Goal: Task Accomplishment & Management: Use online tool/utility

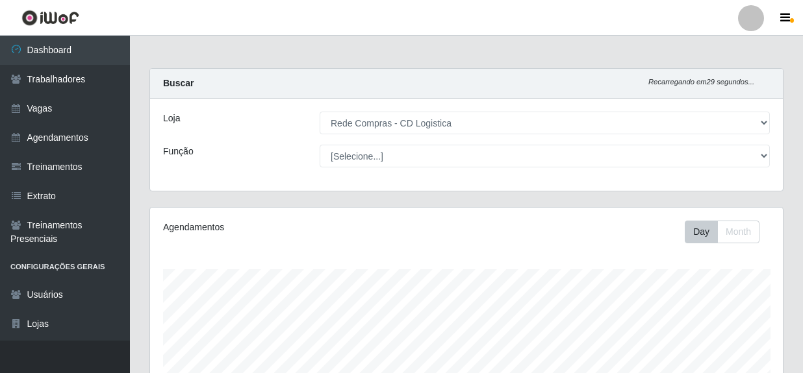
select select "429"
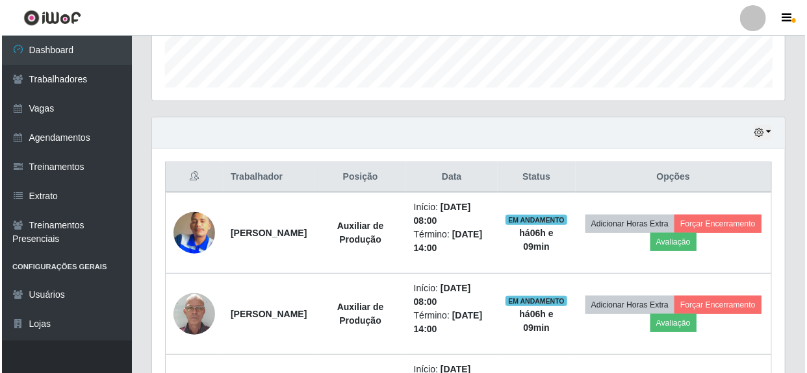
scroll to position [434, 0]
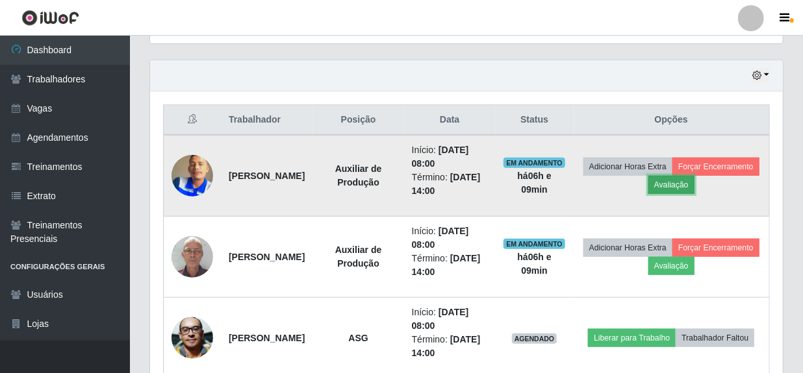
click at [694, 186] on button "Avaliação" at bounding box center [671, 185] width 46 height 18
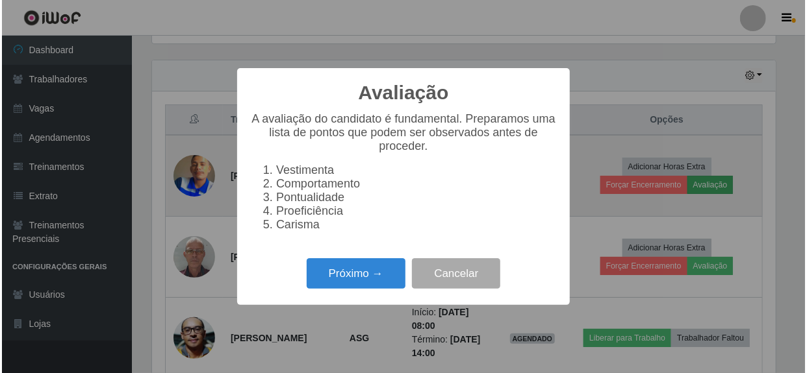
scroll to position [270, 627]
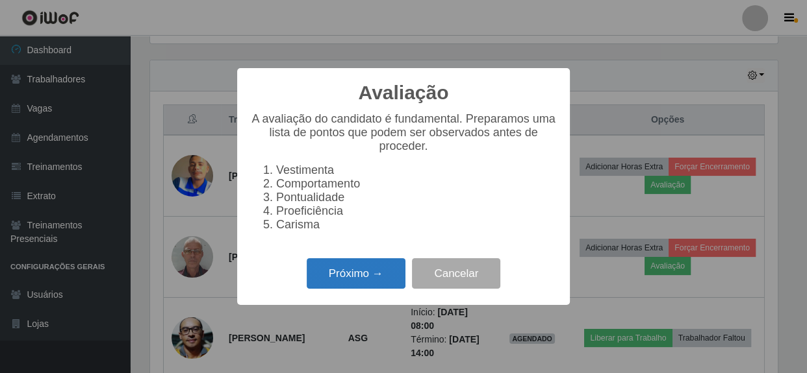
click at [375, 288] on button "Próximo →" at bounding box center [356, 274] width 99 height 31
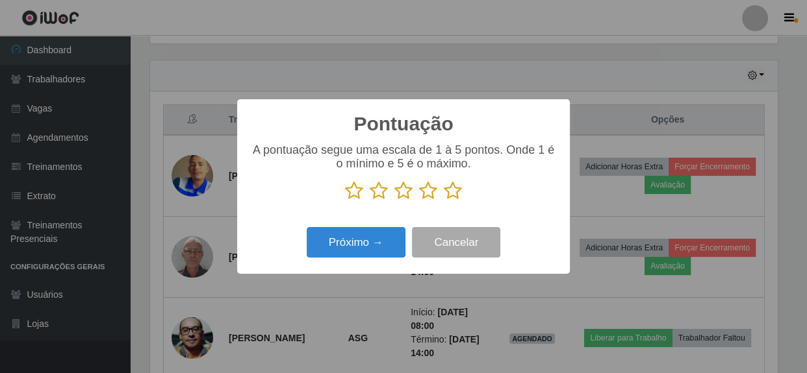
scroll to position [649262, 648903]
click at [460, 191] on icon at bounding box center [453, 190] width 18 height 19
click at [444, 201] on input "radio" at bounding box center [444, 201] width 0 height 0
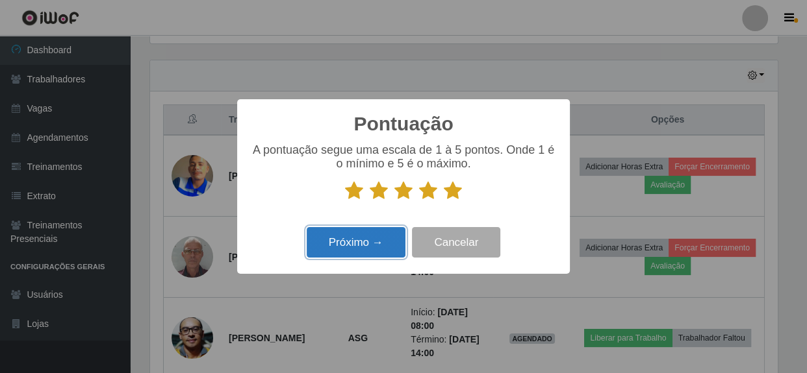
click at [365, 242] on button "Próximo →" at bounding box center [356, 242] width 99 height 31
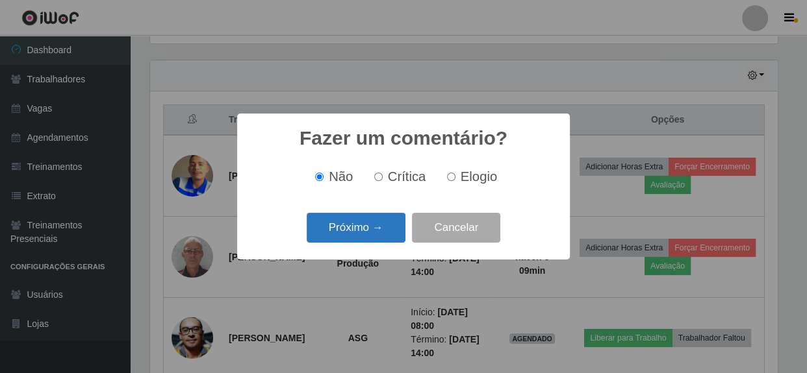
click at [366, 240] on button "Próximo →" at bounding box center [356, 228] width 99 height 31
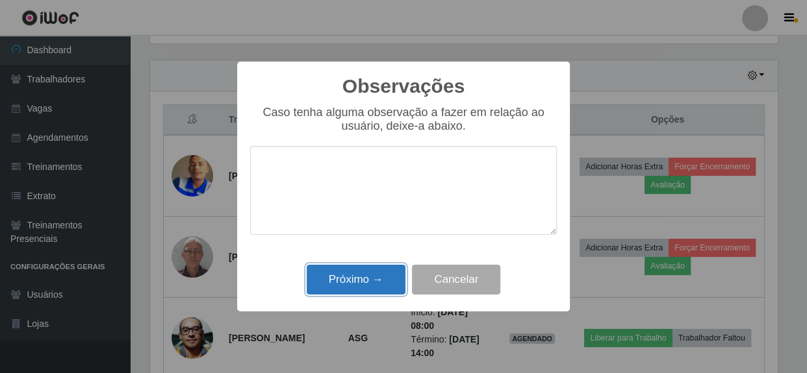
click at [355, 286] on button "Próximo →" at bounding box center [356, 280] width 99 height 31
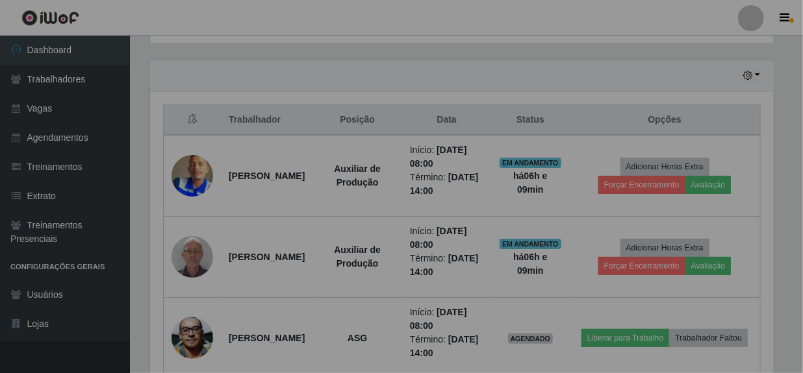
scroll to position [270, 633]
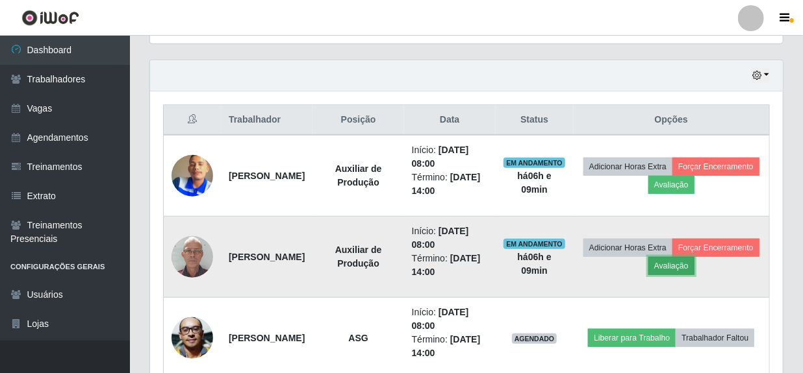
click at [694, 264] on button "Avaliação" at bounding box center [671, 266] width 46 height 18
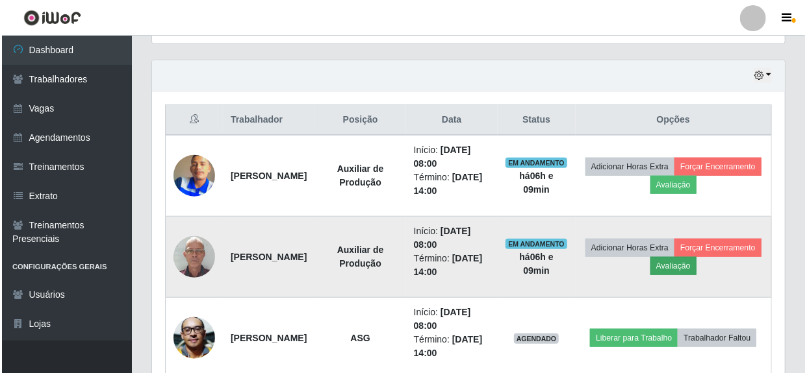
scroll to position [270, 627]
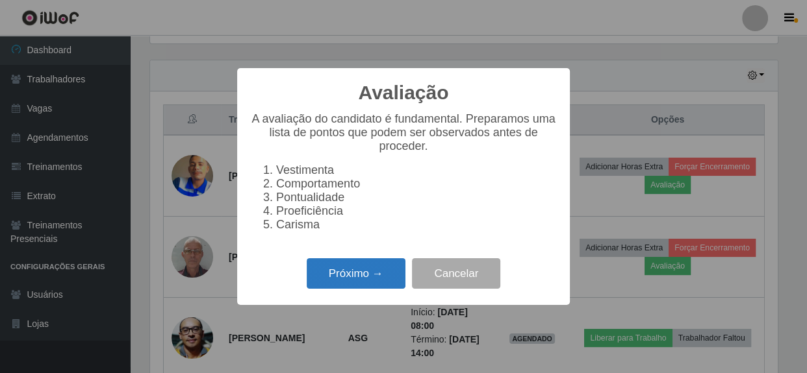
click at [376, 277] on button "Próximo →" at bounding box center [356, 274] width 99 height 31
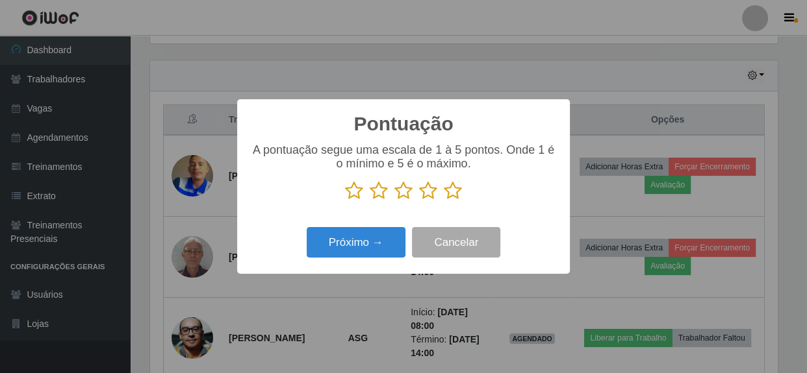
click at [455, 194] on icon at bounding box center [453, 190] width 18 height 19
click at [444, 201] on input "radio" at bounding box center [444, 201] width 0 height 0
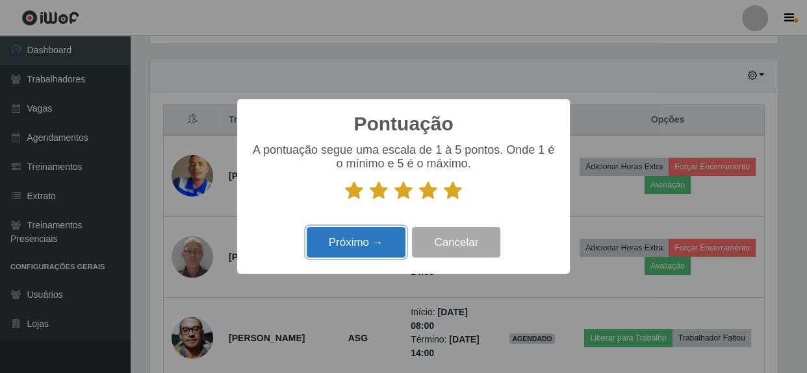
click at [369, 240] on button "Próximo →" at bounding box center [356, 242] width 99 height 31
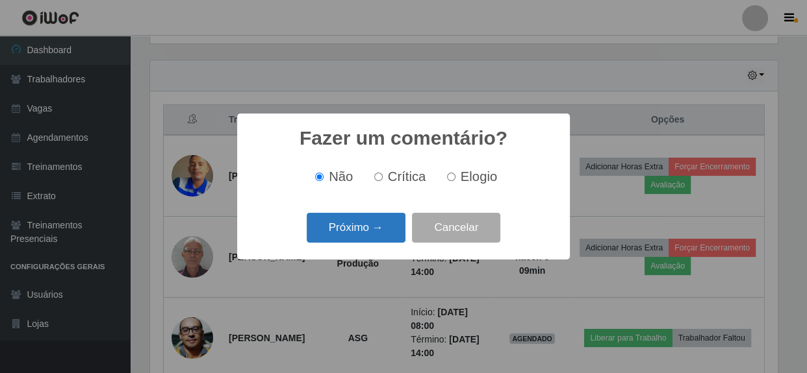
click at [370, 236] on button "Próximo →" at bounding box center [356, 228] width 99 height 31
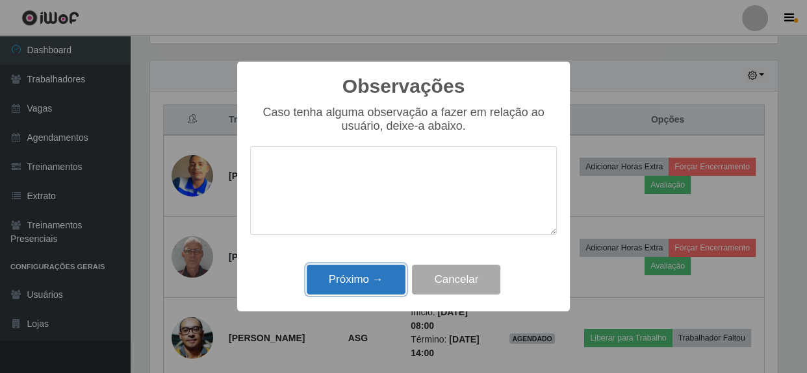
click at [360, 288] on button "Próximo →" at bounding box center [356, 280] width 99 height 31
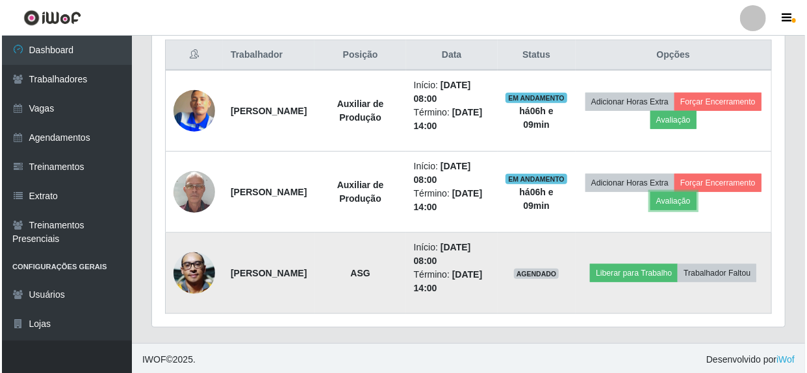
scroll to position [500, 0]
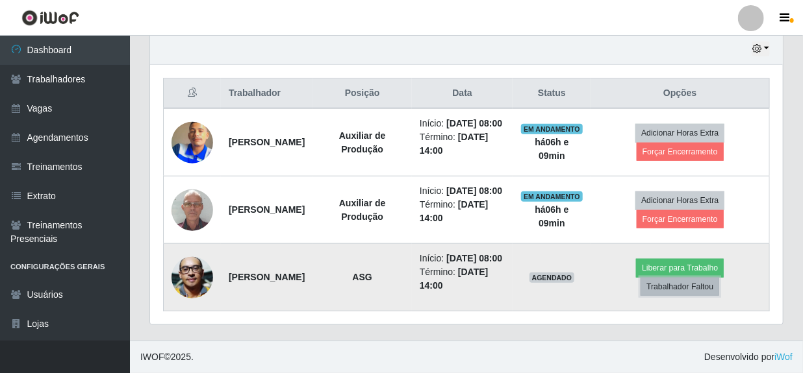
click at [681, 279] on button "Trabalhador Faltou" at bounding box center [679, 287] width 79 height 18
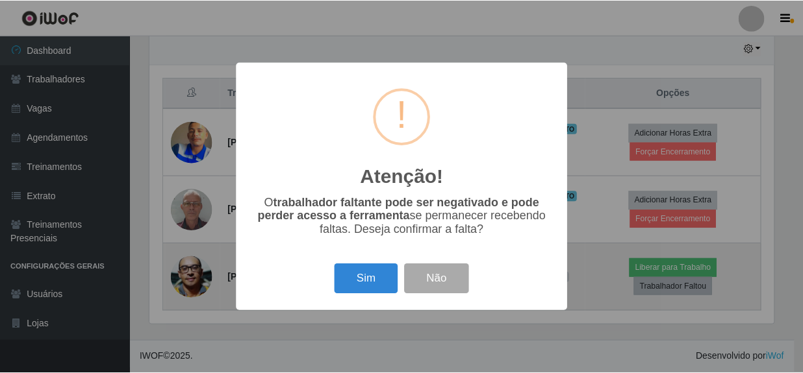
scroll to position [270, 627]
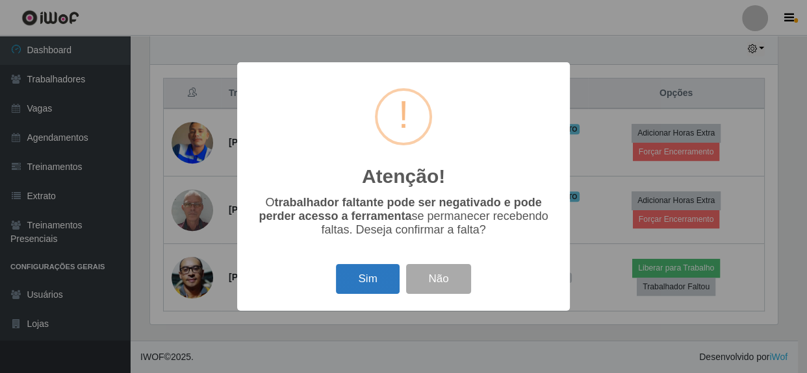
click at [380, 287] on button "Sim" at bounding box center [367, 279] width 63 height 31
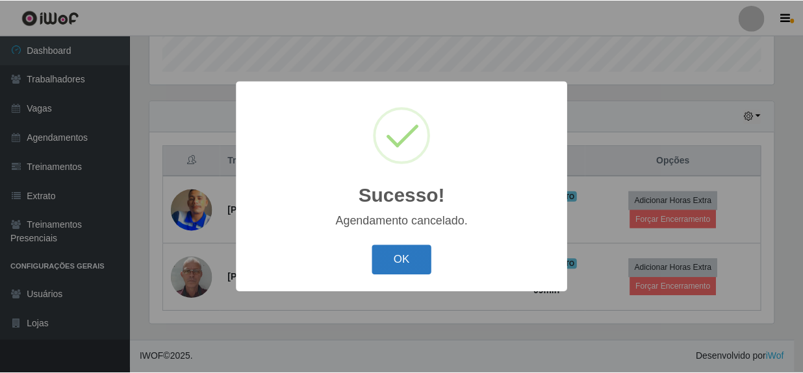
scroll to position [418, 0]
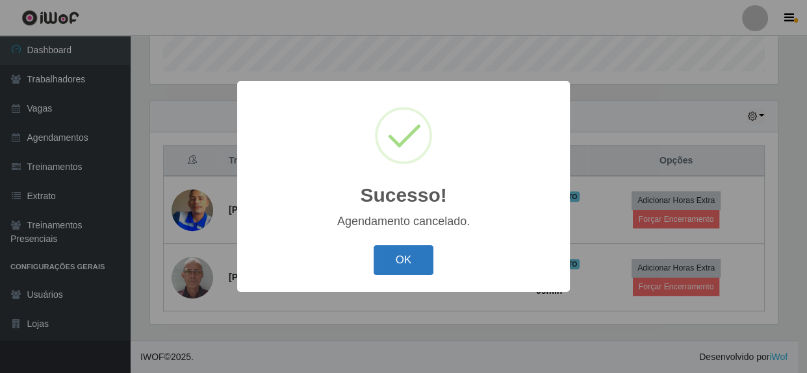
click at [396, 265] on button "OK" at bounding box center [403, 261] width 60 height 31
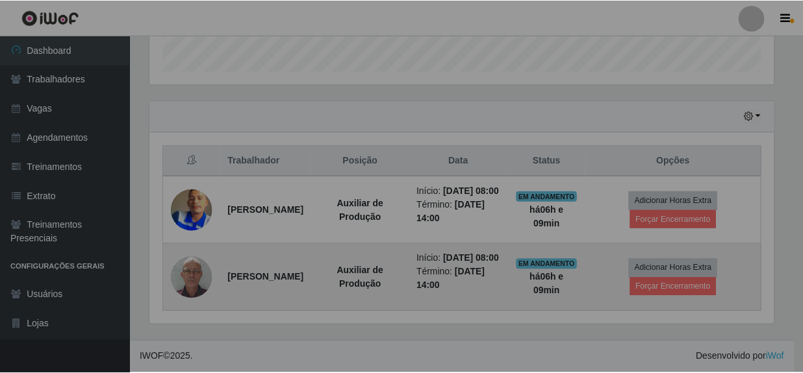
scroll to position [270, 633]
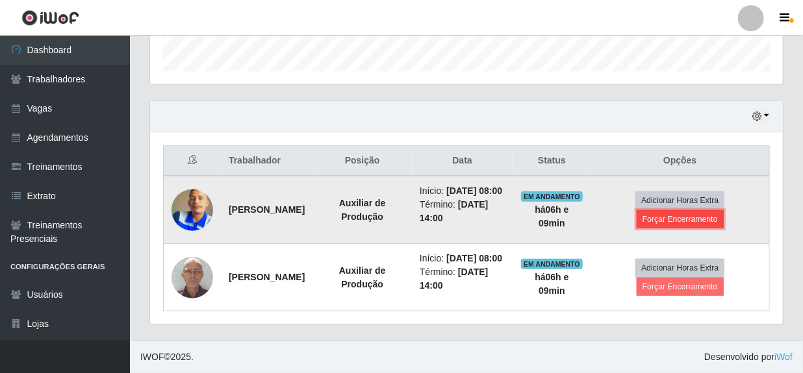
click at [677, 210] on button "Forçar Encerramento" at bounding box center [680, 219] width 87 height 18
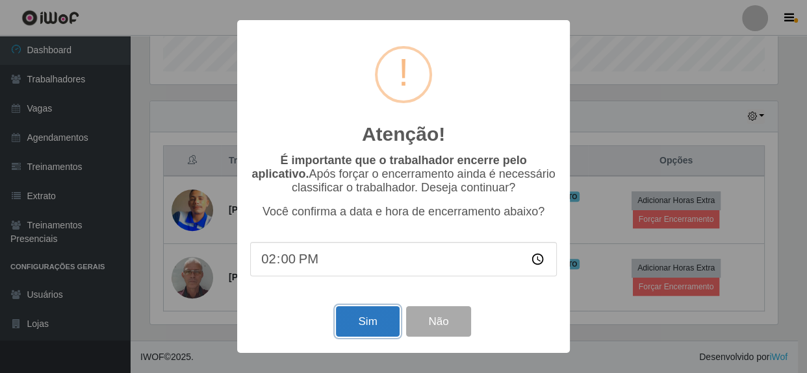
click at [384, 321] on button "Sim" at bounding box center [367, 322] width 63 height 31
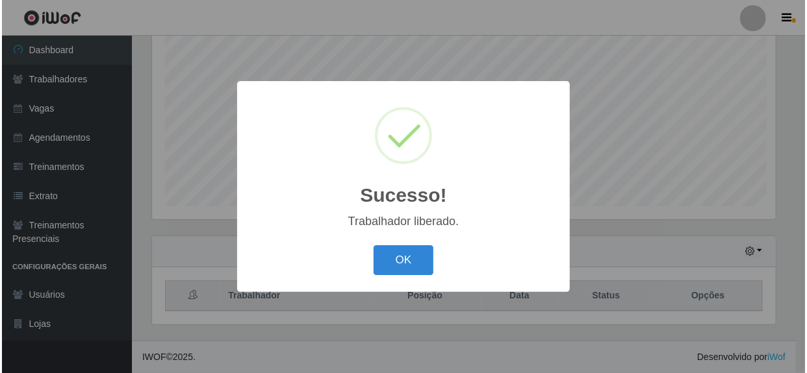
scroll to position [0, 0]
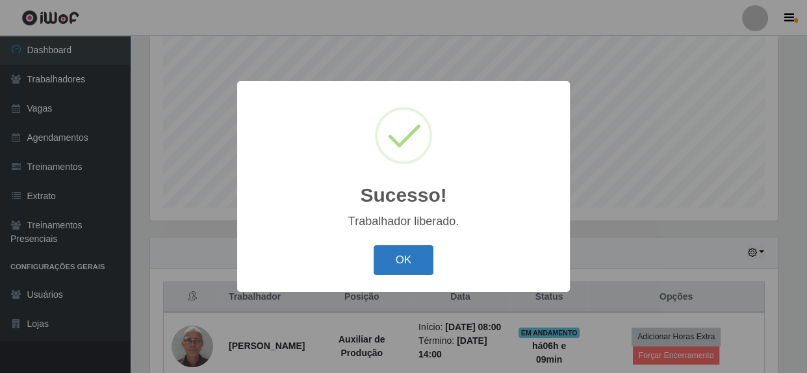
click at [408, 268] on button "OK" at bounding box center [403, 261] width 60 height 31
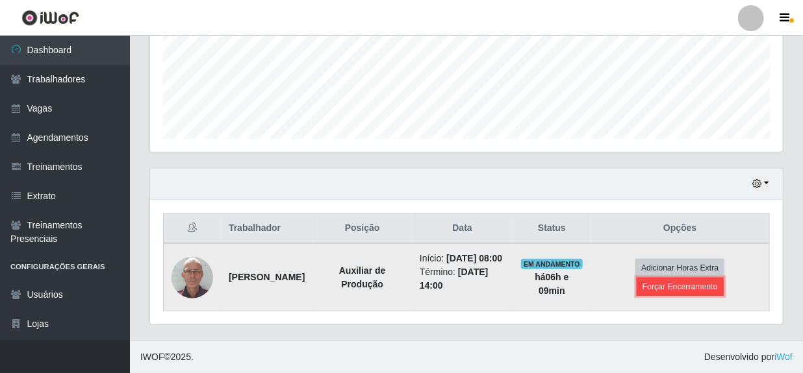
click at [673, 280] on button "Forçar Encerramento" at bounding box center [680, 287] width 87 height 18
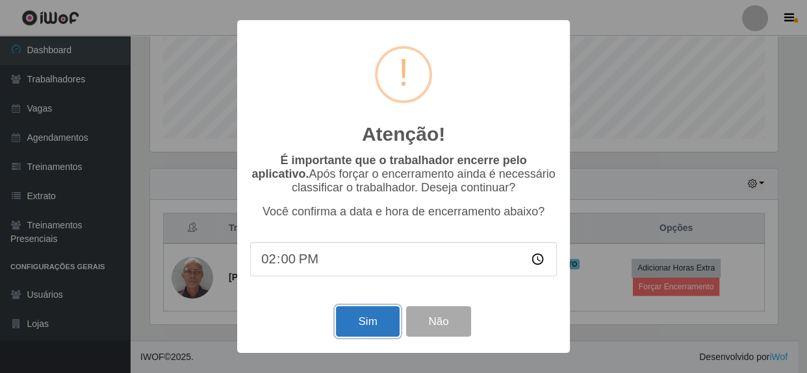
click at [376, 326] on button "Sim" at bounding box center [367, 322] width 63 height 31
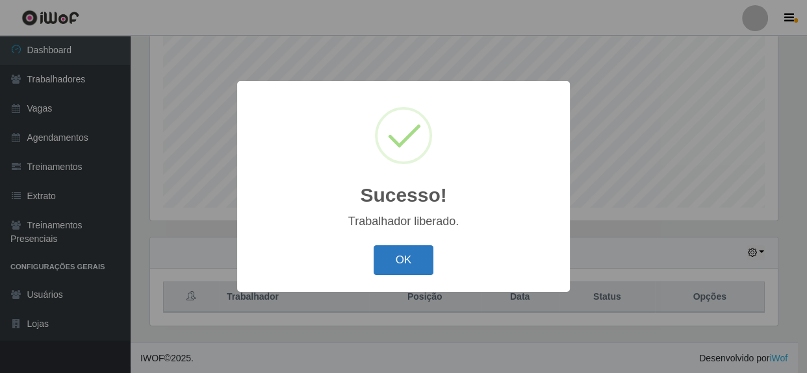
click at [408, 272] on button "OK" at bounding box center [403, 261] width 60 height 31
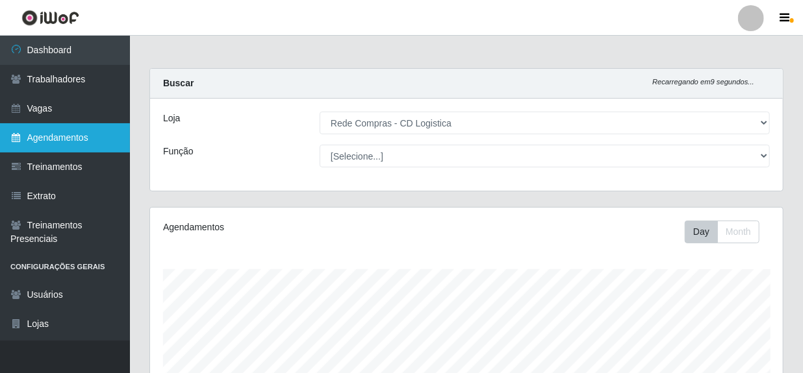
click at [66, 129] on link "Agendamentos" at bounding box center [65, 137] width 130 height 29
